Goal: Information Seeking & Learning: Learn about a topic

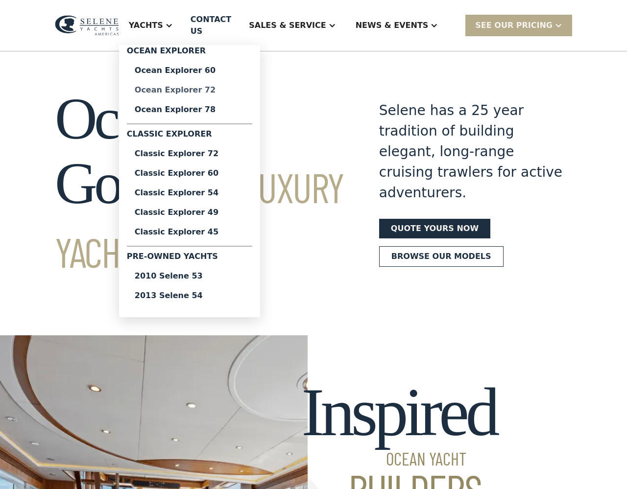
click at [207, 86] on div "Ocean Explorer 72" at bounding box center [190, 90] width 110 height 8
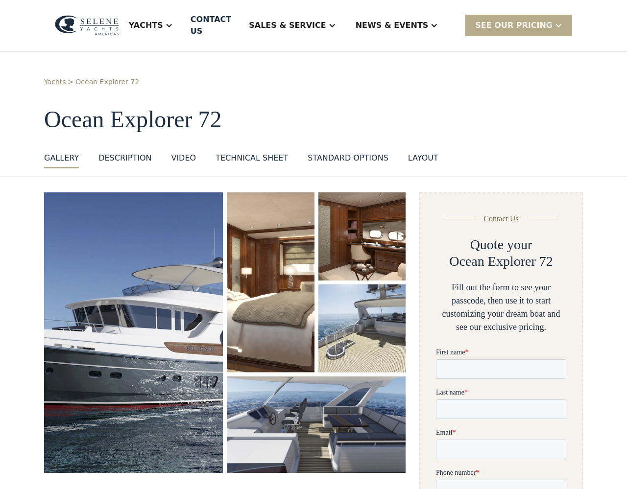
click at [139, 278] on img "open lightbox" at bounding box center [133, 332] width 179 height 280
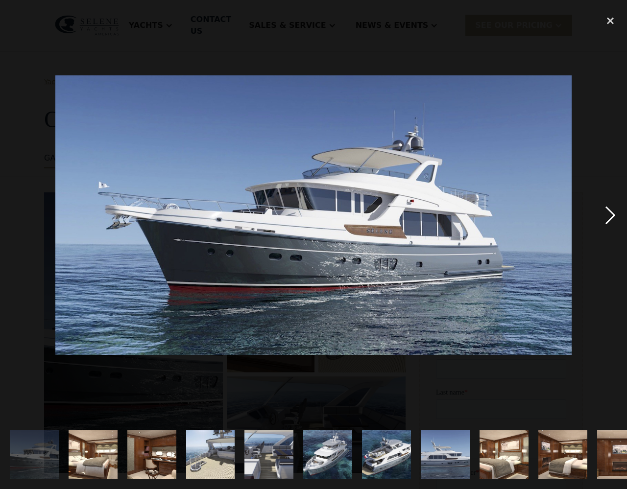
click at [610, 213] on div "next image" at bounding box center [609, 215] width 33 height 411
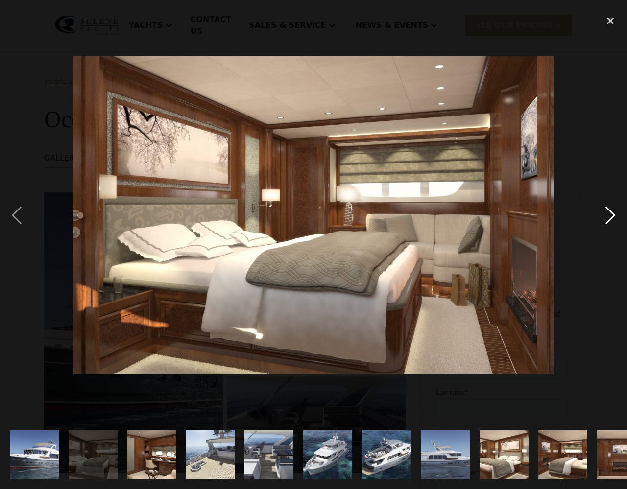
click at [610, 213] on div "next image" at bounding box center [609, 215] width 33 height 411
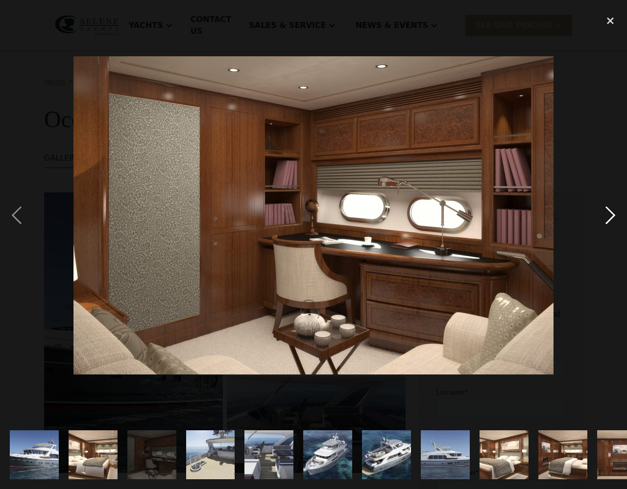
click at [610, 213] on div "next image" at bounding box center [609, 215] width 33 height 411
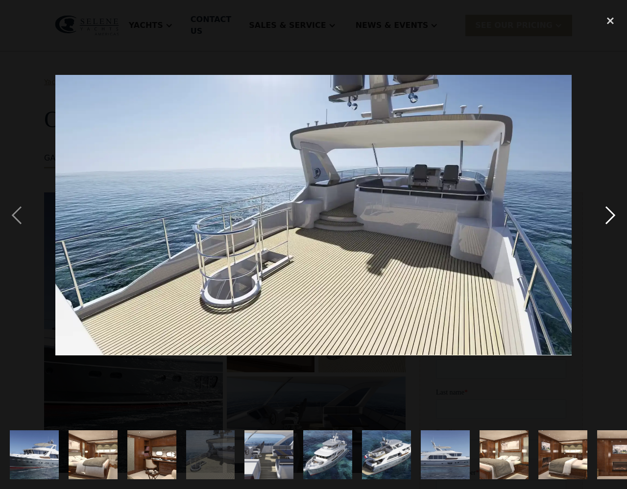
click at [610, 213] on div "next image" at bounding box center [609, 215] width 33 height 411
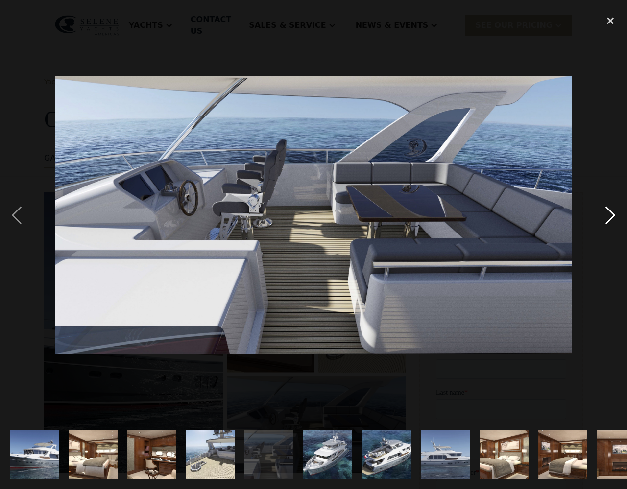
click at [610, 213] on div "next image" at bounding box center [609, 215] width 33 height 411
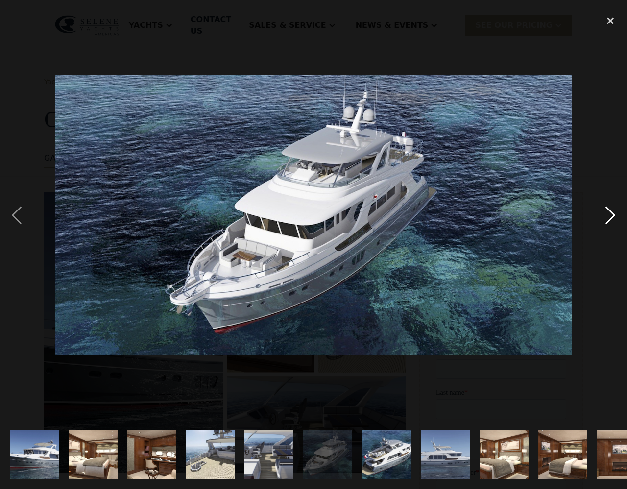
click at [610, 213] on div "next image" at bounding box center [609, 215] width 33 height 411
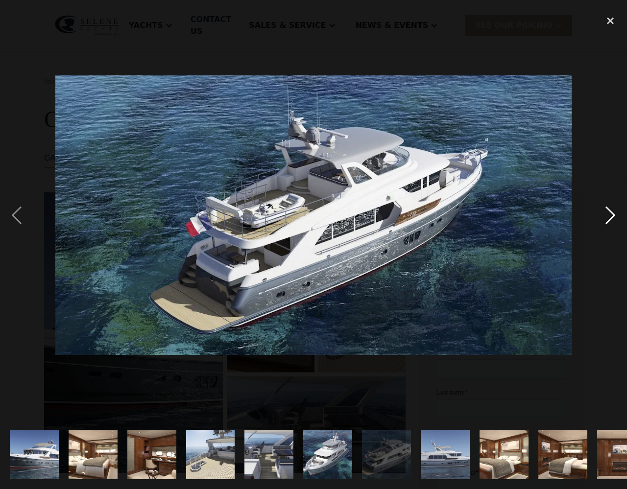
click at [610, 213] on div "next image" at bounding box center [609, 215] width 33 height 411
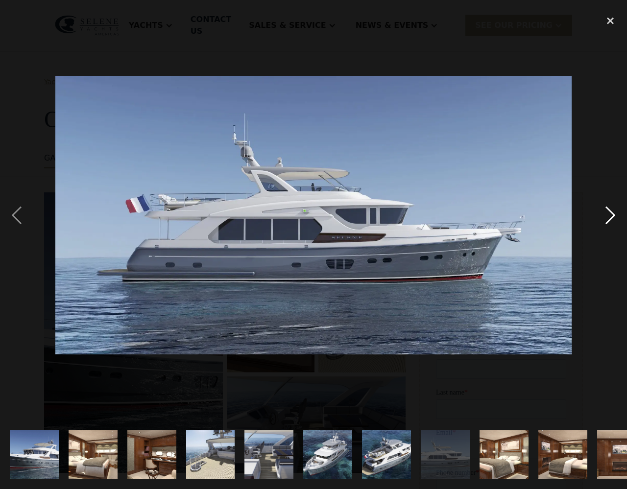
click at [607, 217] on div "next image" at bounding box center [609, 215] width 33 height 411
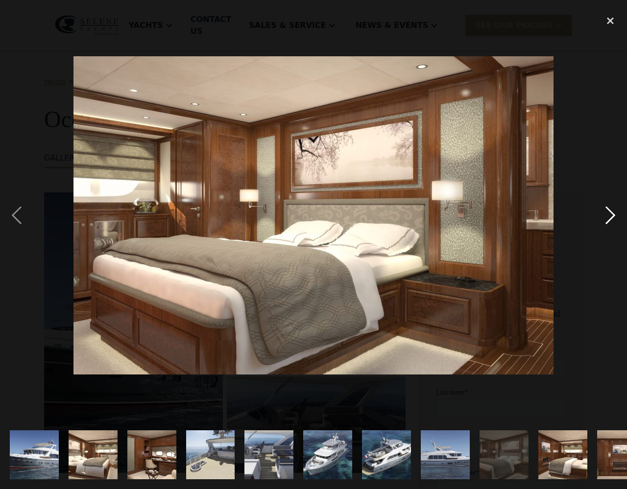
click at [607, 217] on div "next image" at bounding box center [609, 215] width 33 height 411
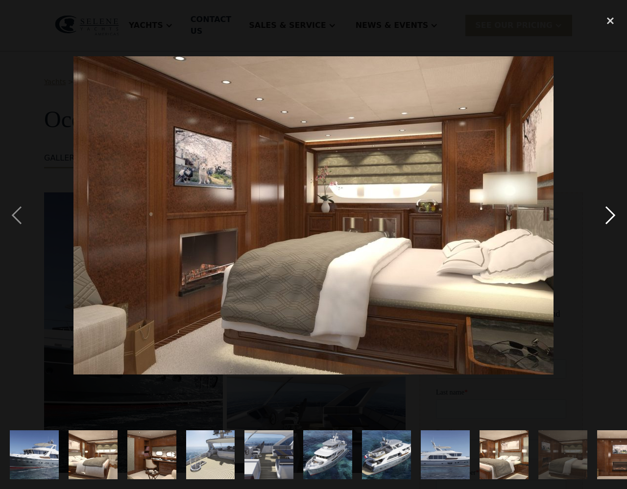
click at [607, 217] on div "next image" at bounding box center [609, 215] width 33 height 411
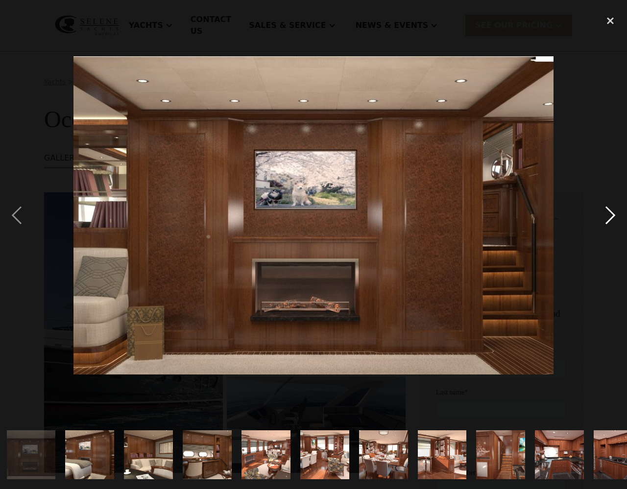
scroll to position [0, 592]
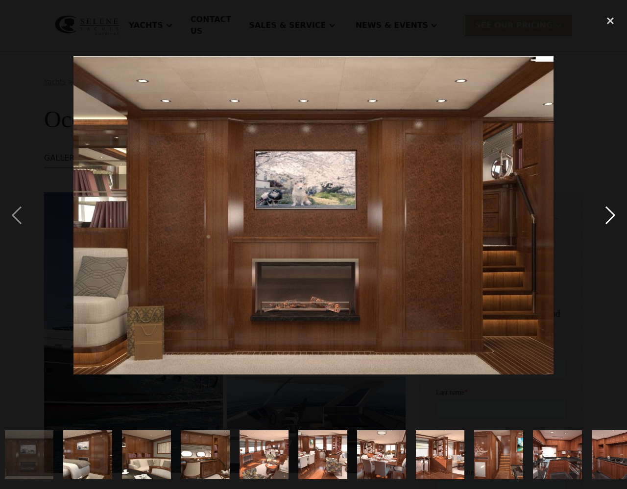
click at [607, 217] on div "next image" at bounding box center [609, 215] width 33 height 411
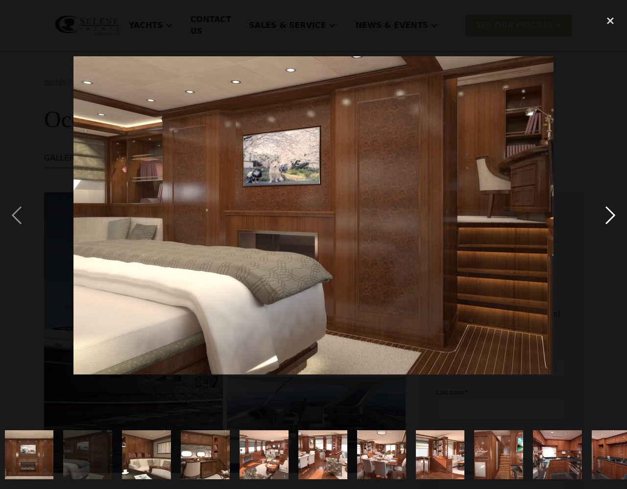
click at [607, 217] on div "next image" at bounding box center [609, 215] width 33 height 411
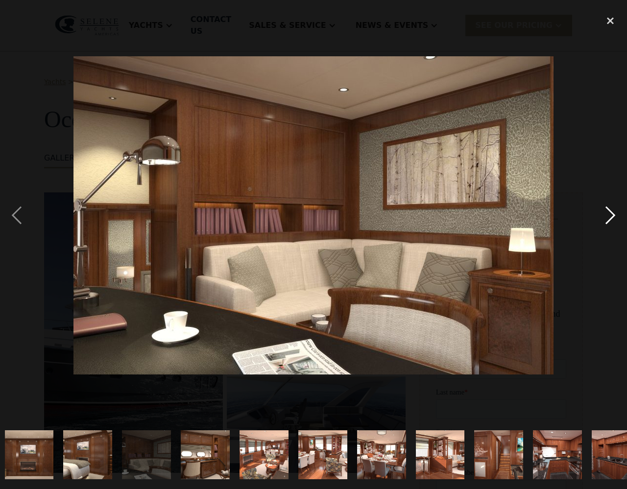
click at [607, 217] on div "next image" at bounding box center [609, 215] width 33 height 411
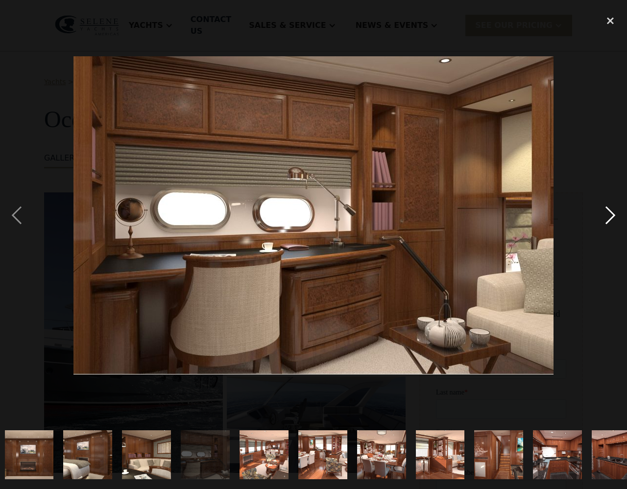
click at [607, 217] on div "next image" at bounding box center [609, 215] width 33 height 411
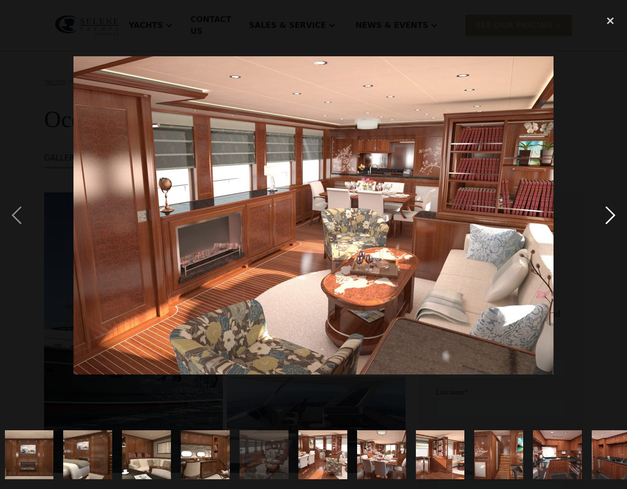
click at [607, 217] on div "next image" at bounding box center [609, 215] width 33 height 411
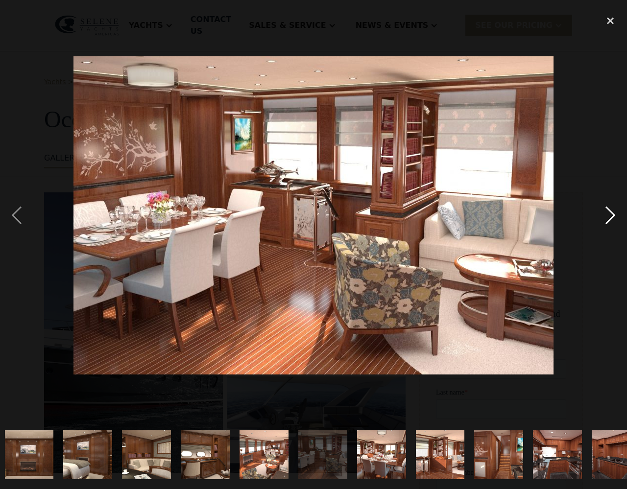
click at [607, 217] on div "next image" at bounding box center [609, 215] width 33 height 411
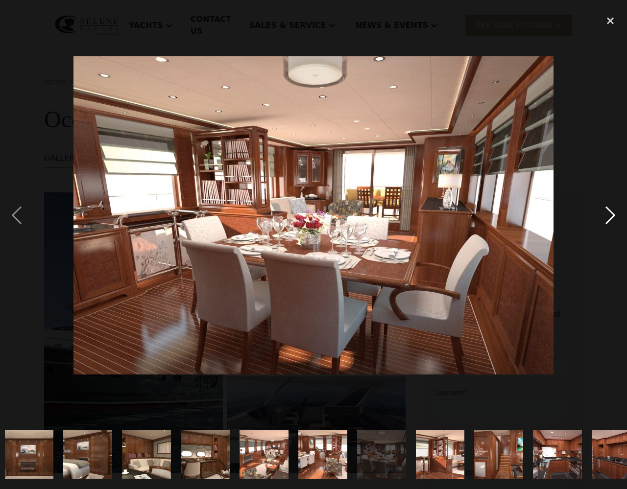
click at [607, 218] on div "next image" at bounding box center [609, 215] width 33 height 411
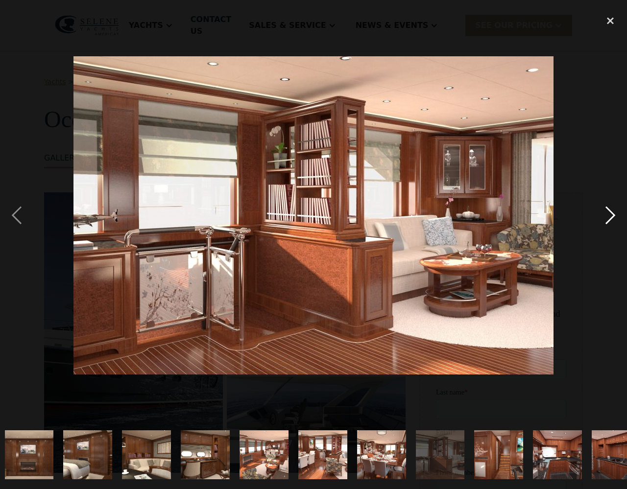
click at [607, 218] on div "next image" at bounding box center [609, 215] width 33 height 411
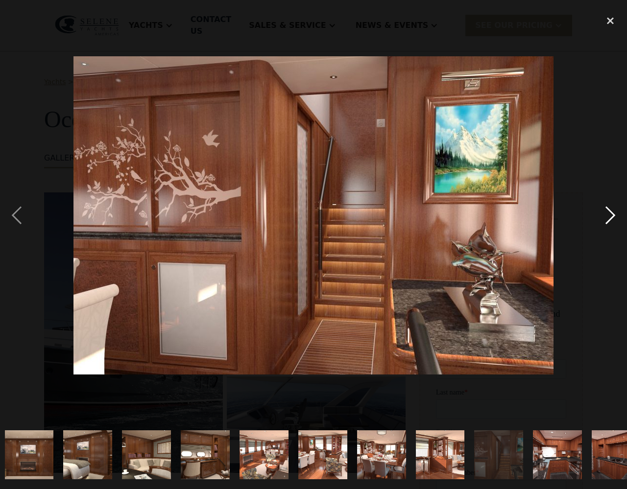
click at [608, 219] on div "next image" at bounding box center [609, 215] width 33 height 411
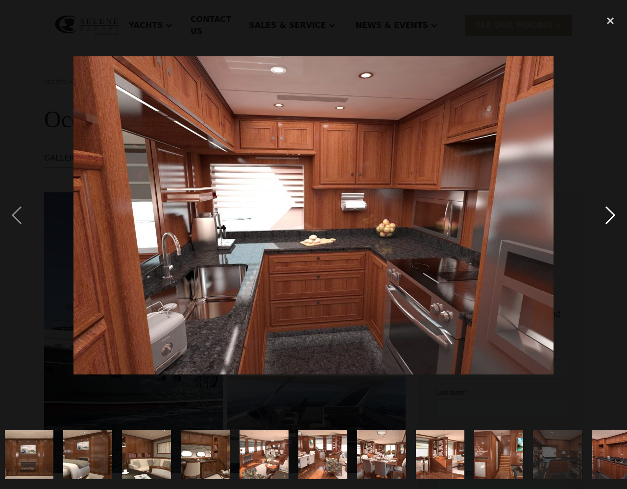
click at [609, 219] on div "next image" at bounding box center [609, 215] width 33 height 411
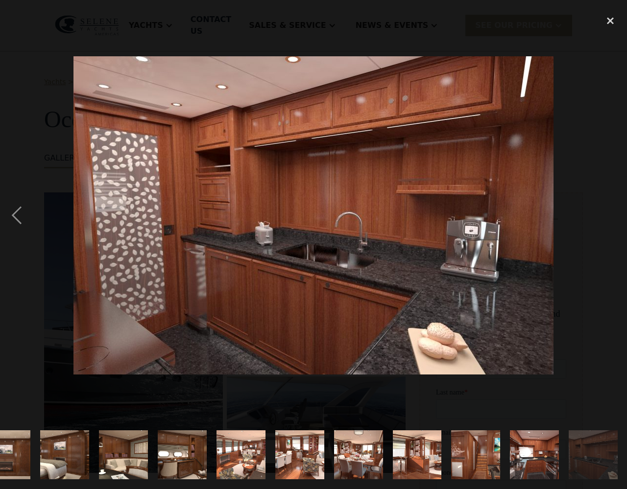
scroll to position [0, 615]
click at [608, 219] on div "next image" at bounding box center [609, 215] width 33 height 411
click at [581, 242] on div at bounding box center [313, 215] width 627 height 411
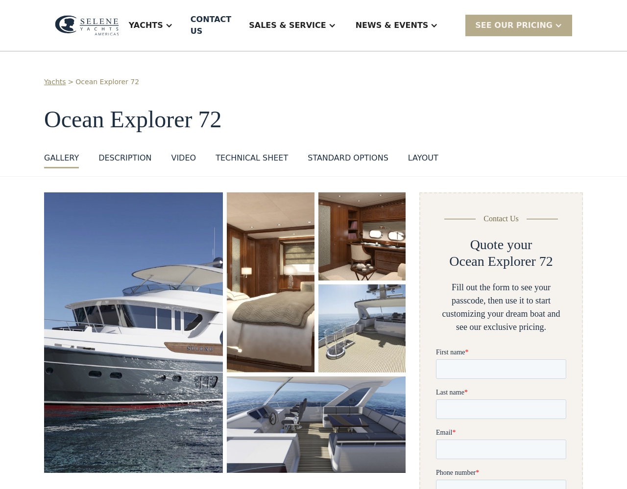
scroll to position [0, 0]
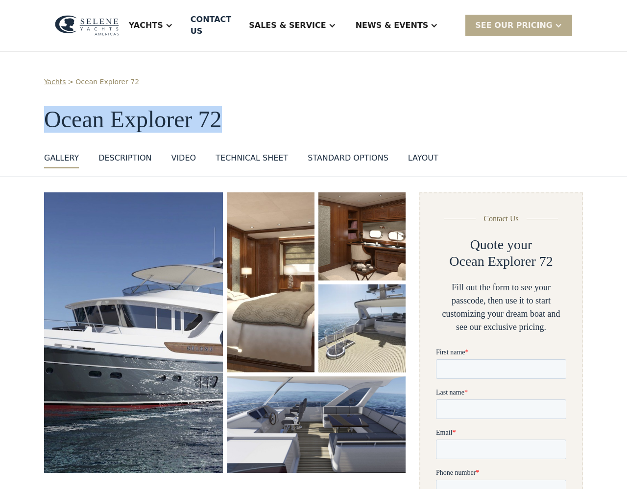
drag, startPoint x: 47, startPoint y: 103, endPoint x: 221, endPoint y: 107, distance: 174.8
click at [221, 107] on h1 "Ocean Explorer 72" at bounding box center [313, 120] width 538 height 26
click at [247, 152] on div "Technical sheet" at bounding box center [251, 158] width 72 height 12
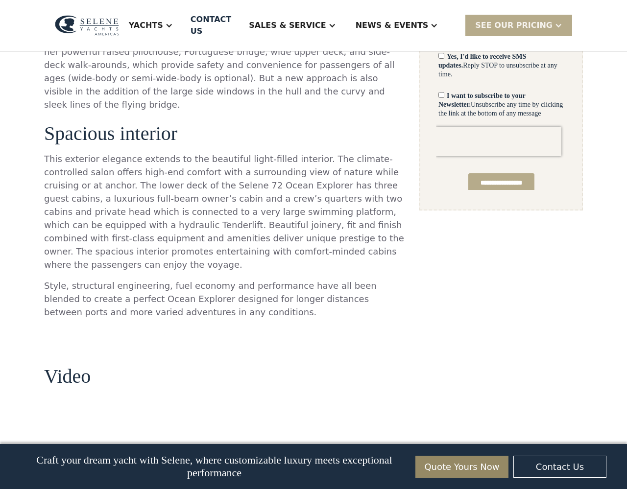
scroll to position [696, 0]
